Goal: Task Accomplishment & Management: Use online tool/utility

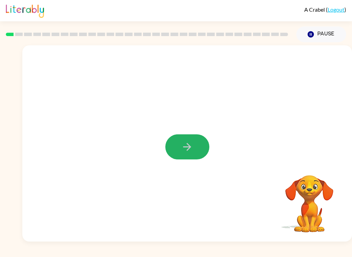
click at [194, 153] on button "button" at bounding box center [187, 146] width 44 height 25
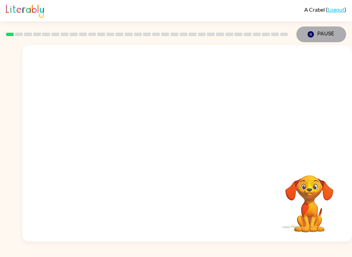
click at [333, 35] on button "Pause Pause" at bounding box center [321, 34] width 50 height 16
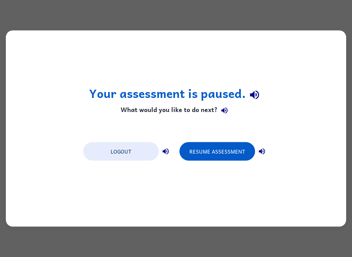
click at [141, 155] on button "Logout" at bounding box center [121, 151] width 76 height 19
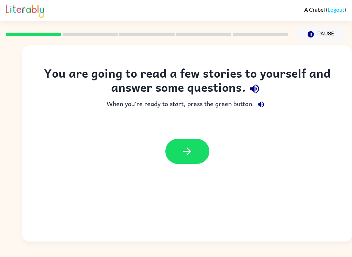
click at [208, 150] on button "button" at bounding box center [187, 151] width 44 height 25
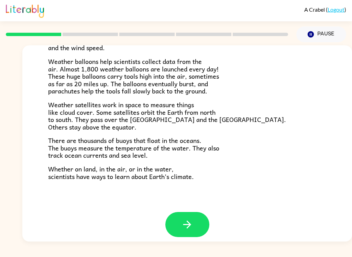
scroll to position [186, 0]
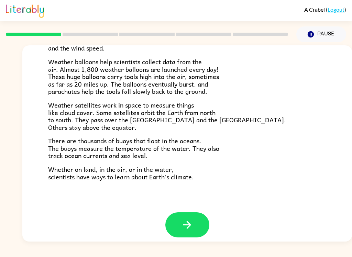
click at [196, 221] on button "button" at bounding box center [187, 224] width 44 height 25
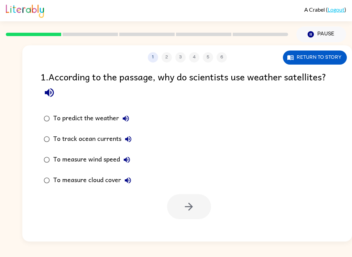
scroll to position [0, 0]
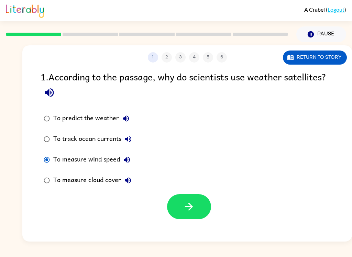
click at [194, 208] on icon "button" at bounding box center [189, 207] width 12 height 12
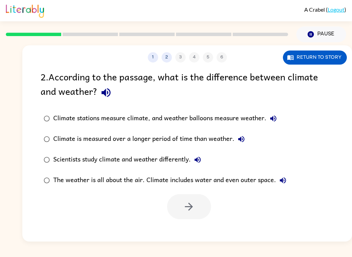
click at [335, 59] on button "Return to story" at bounding box center [315, 57] width 64 height 14
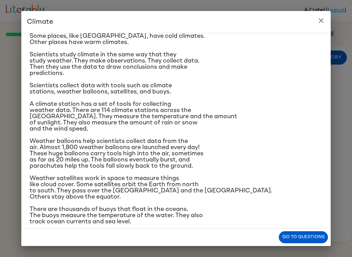
scroll to position [44, 0]
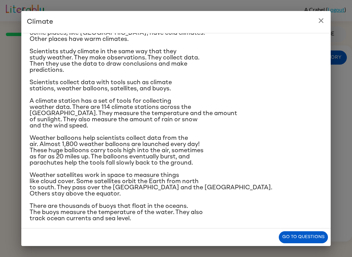
click at [317, 20] on icon "close" at bounding box center [321, 20] width 8 height 8
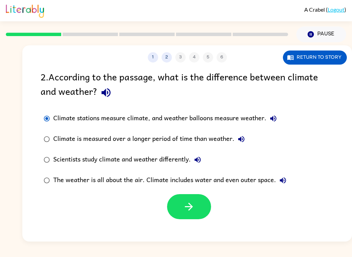
click at [186, 203] on icon "button" at bounding box center [189, 207] width 12 height 12
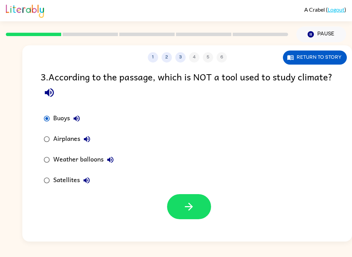
click at [188, 205] on icon "button" at bounding box center [189, 207] width 12 height 12
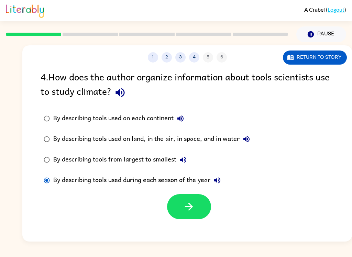
click at [181, 198] on button "button" at bounding box center [189, 206] width 44 height 25
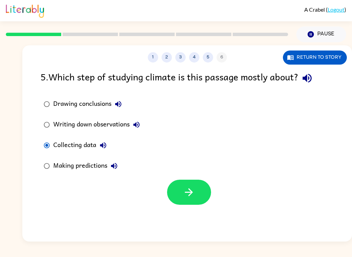
click at [188, 194] on icon "button" at bounding box center [189, 192] width 12 height 12
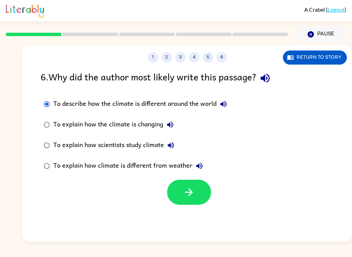
click at [184, 197] on icon "button" at bounding box center [189, 192] width 12 height 12
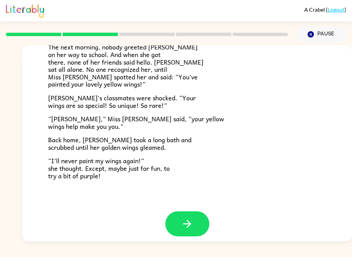
scroll to position [186, 0]
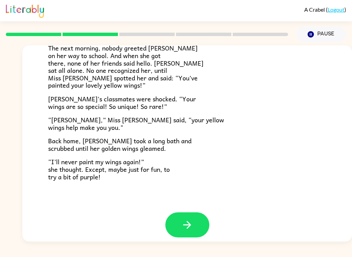
click at [196, 217] on button "button" at bounding box center [187, 224] width 44 height 25
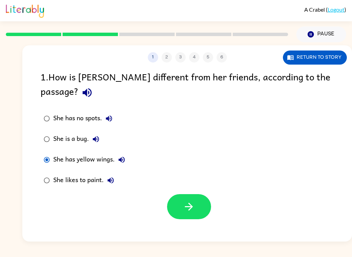
click at [199, 204] on button "button" at bounding box center [189, 206] width 44 height 25
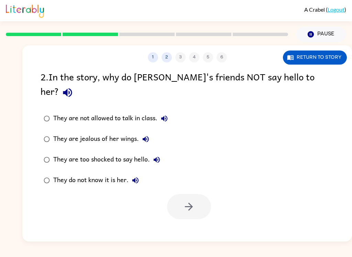
click at [323, 55] on button "Return to story" at bounding box center [315, 57] width 64 height 14
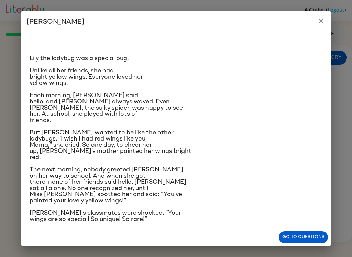
click at [318, 14] on button "close" at bounding box center [321, 21] width 14 height 14
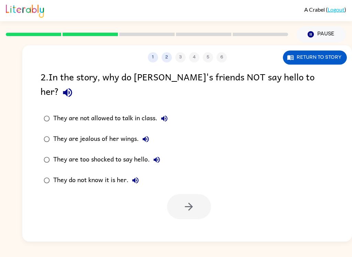
click at [318, 64] on button "Return to story" at bounding box center [315, 57] width 64 height 14
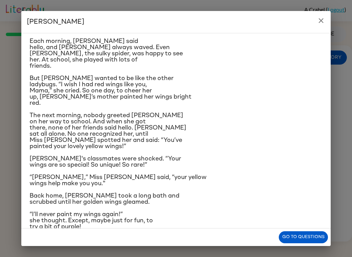
scroll to position [54, 0]
click at [317, 32] on p "Unlike all her friends, she had bright yellow wings. Everyone loved her yellow …" at bounding box center [176, 22] width 293 height 19
click at [323, 20] on icon "close" at bounding box center [321, 20] width 8 height 8
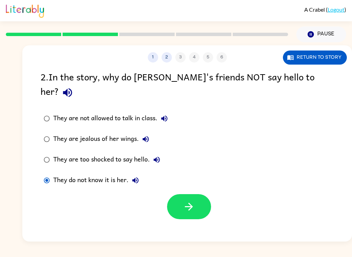
click at [185, 201] on icon "button" at bounding box center [189, 207] width 12 height 12
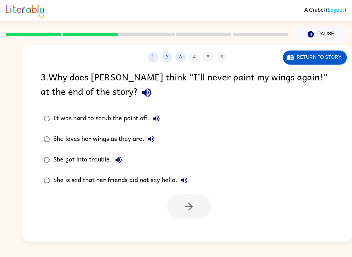
click at [323, 55] on button "Return to story" at bounding box center [315, 57] width 64 height 14
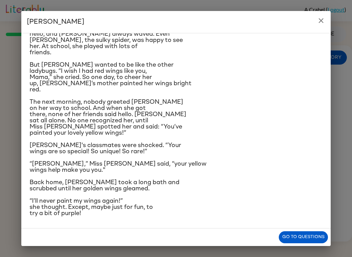
scroll to position [127, 0]
click at [324, 22] on icon "close" at bounding box center [321, 20] width 8 height 8
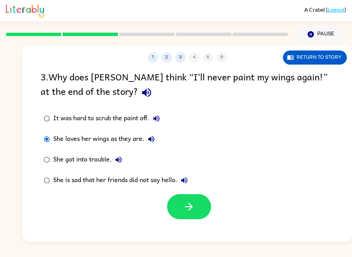
click at [178, 218] on button "button" at bounding box center [189, 206] width 44 height 25
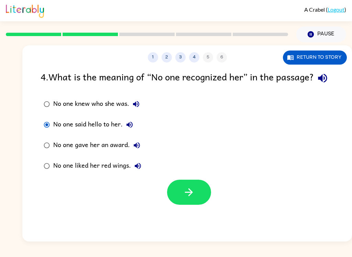
click at [185, 198] on icon "button" at bounding box center [189, 192] width 12 height 12
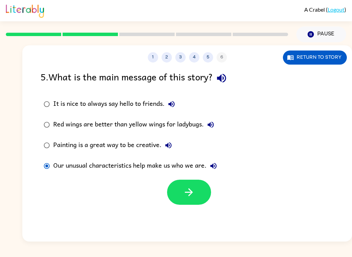
click at [191, 192] on icon "button" at bounding box center [189, 192] width 12 height 12
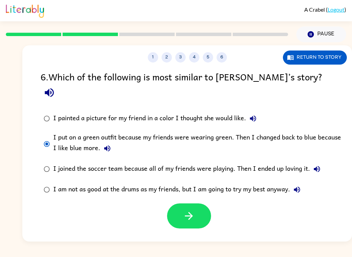
click at [177, 203] on button "button" at bounding box center [189, 215] width 44 height 25
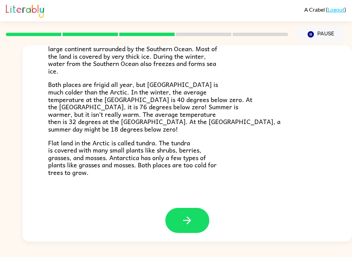
scroll to position [139, 0]
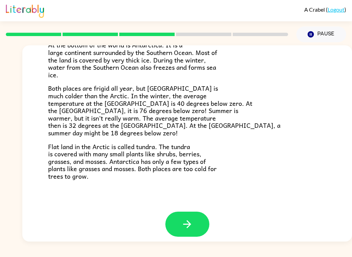
click at [197, 222] on button "button" at bounding box center [187, 223] width 44 height 25
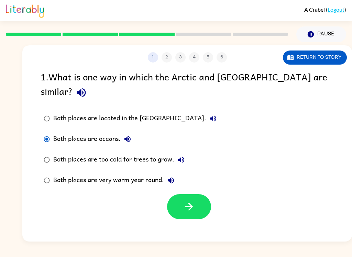
click at [182, 194] on button "button" at bounding box center [189, 206] width 44 height 25
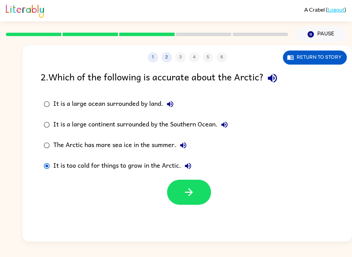
click at [197, 193] on button "button" at bounding box center [189, 192] width 44 height 25
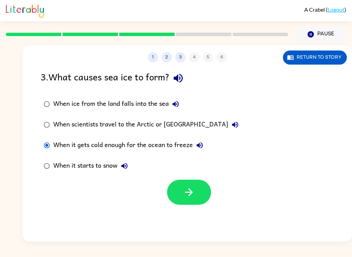
click at [178, 195] on button "button" at bounding box center [189, 192] width 44 height 25
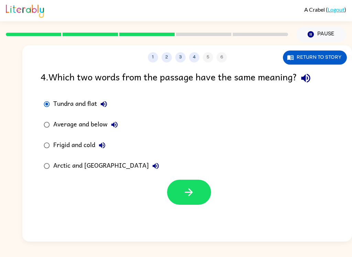
click at [181, 189] on button "button" at bounding box center [189, 192] width 44 height 25
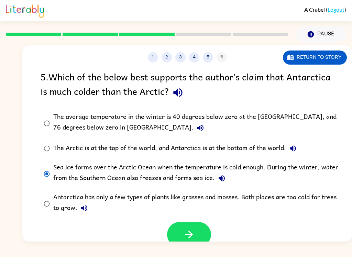
click at [172, 227] on button "button" at bounding box center [189, 234] width 44 height 25
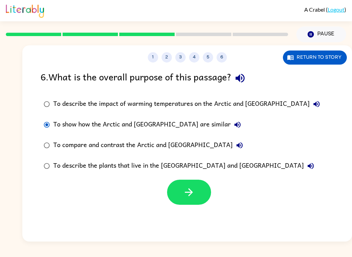
click at [185, 196] on icon "button" at bounding box center [189, 192] width 12 height 12
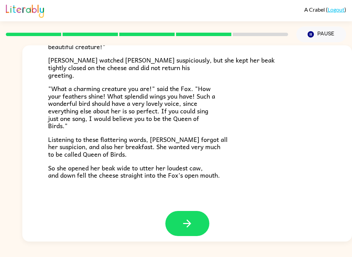
scroll to position [130, 0]
click at [198, 221] on button "button" at bounding box center [187, 223] width 44 height 25
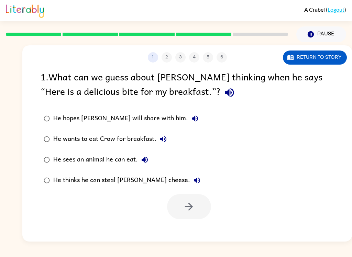
scroll to position [0, 0]
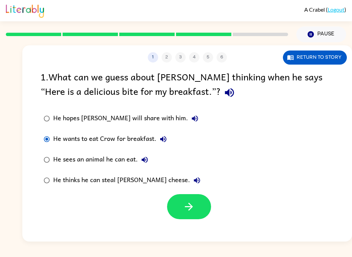
click at [199, 216] on button "button" at bounding box center [189, 206] width 44 height 25
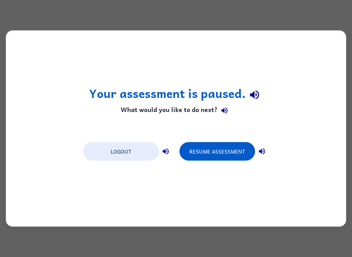
click at [229, 150] on button "Resume Assessment" at bounding box center [217, 151] width 76 height 19
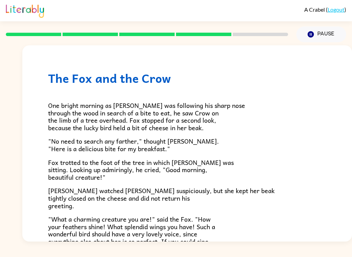
click at [255, 40] on div at bounding box center [147, 34] width 290 height 24
click at [16, 141] on div "The Fox and the Crow One bright morning as [PERSON_NAME] was following his shar…" at bounding box center [176, 141] width 352 height 199
click at [22, 140] on div "The Fox and the Crow One bright morning as [PERSON_NAME] was following his shar…" at bounding box center [176, 141] width 352 height 199
click at [328, 35] on button "Pause Pause" at bounding box center [321, 34] width 50 height 16
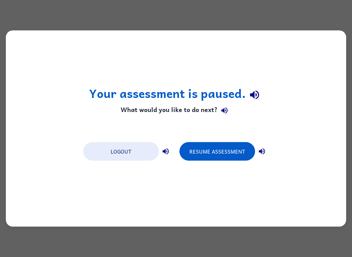
click at [96, 152] on button "Logout" at bounding box center [121, 151] width 76 height 19
